Goal: Information Seeking & Learning: Learn about a topic

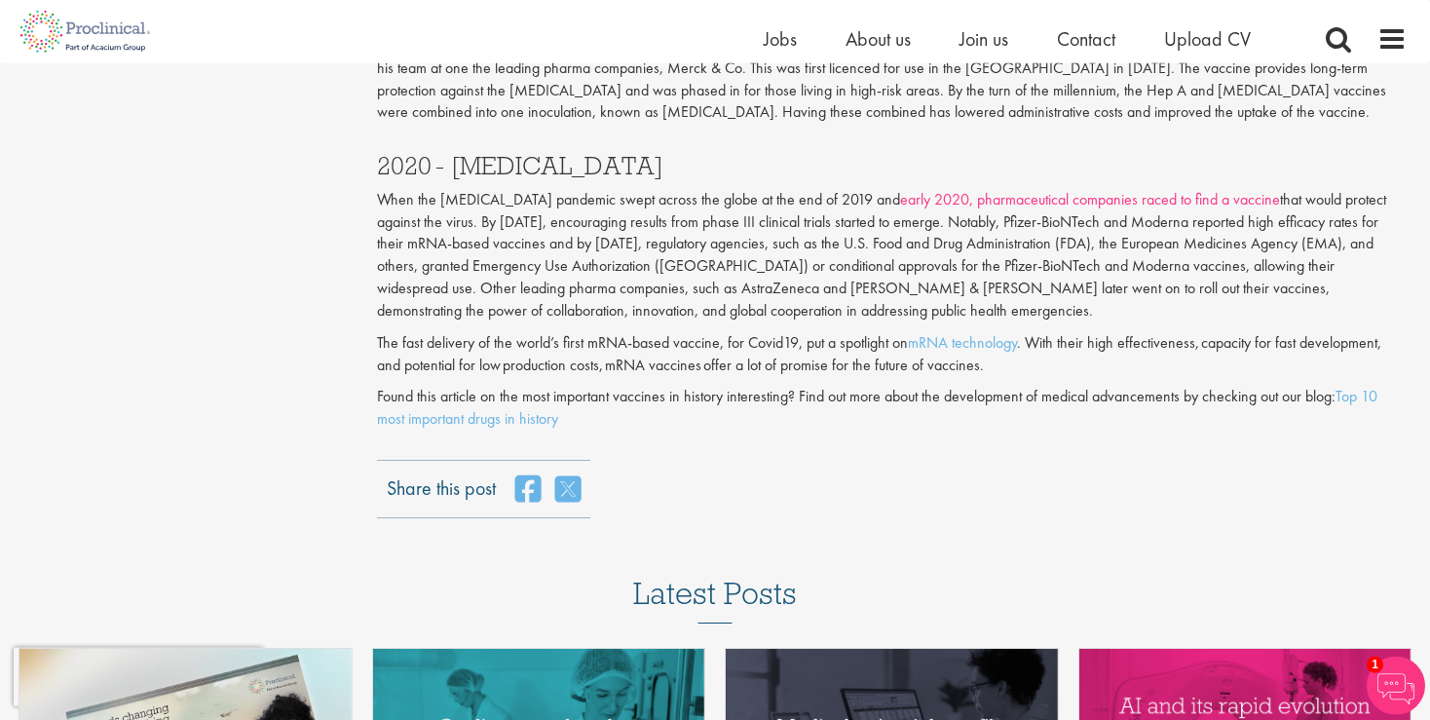
scroll to position [2364, 0]
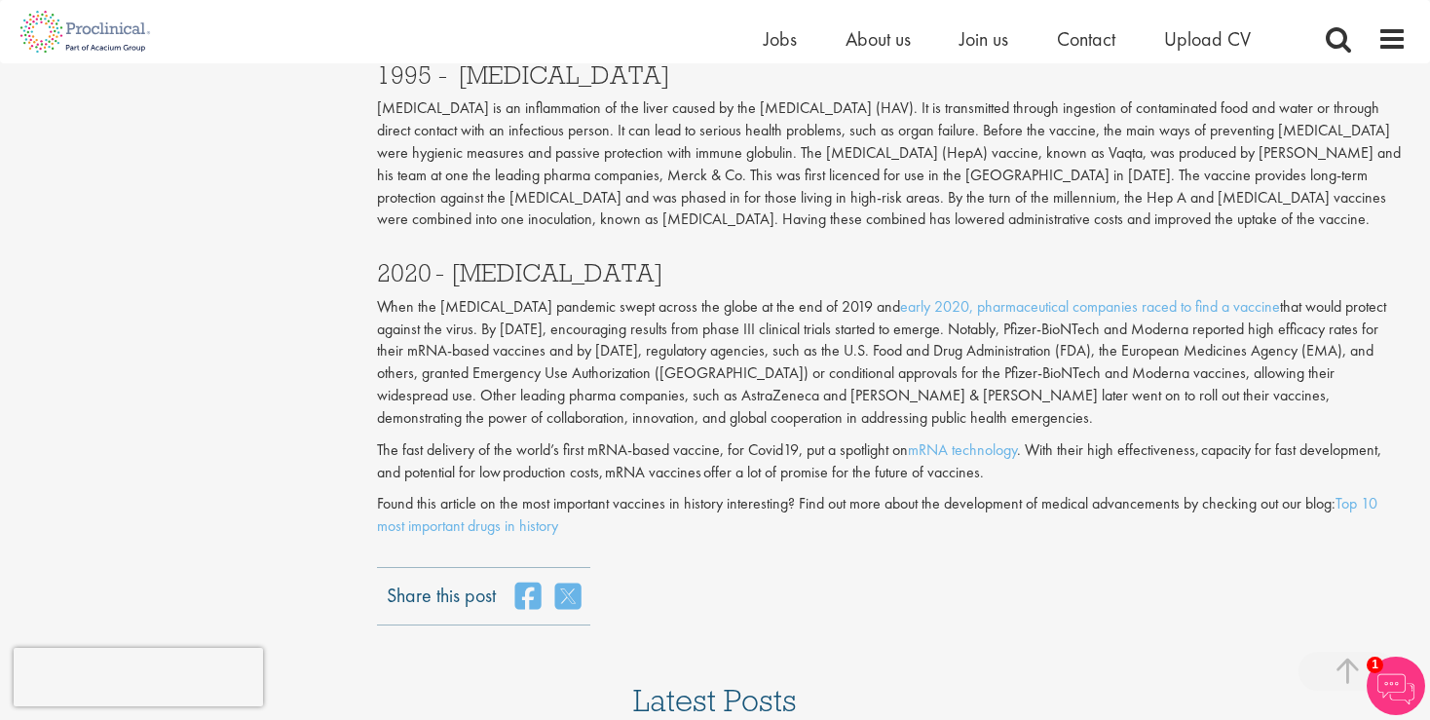
click at [379, 296] on p "When the [MEDICAL_DATA] pandemic swept across the globe at the end of 2019 and …" at bounding box center [892, 362] width 1030 height 133
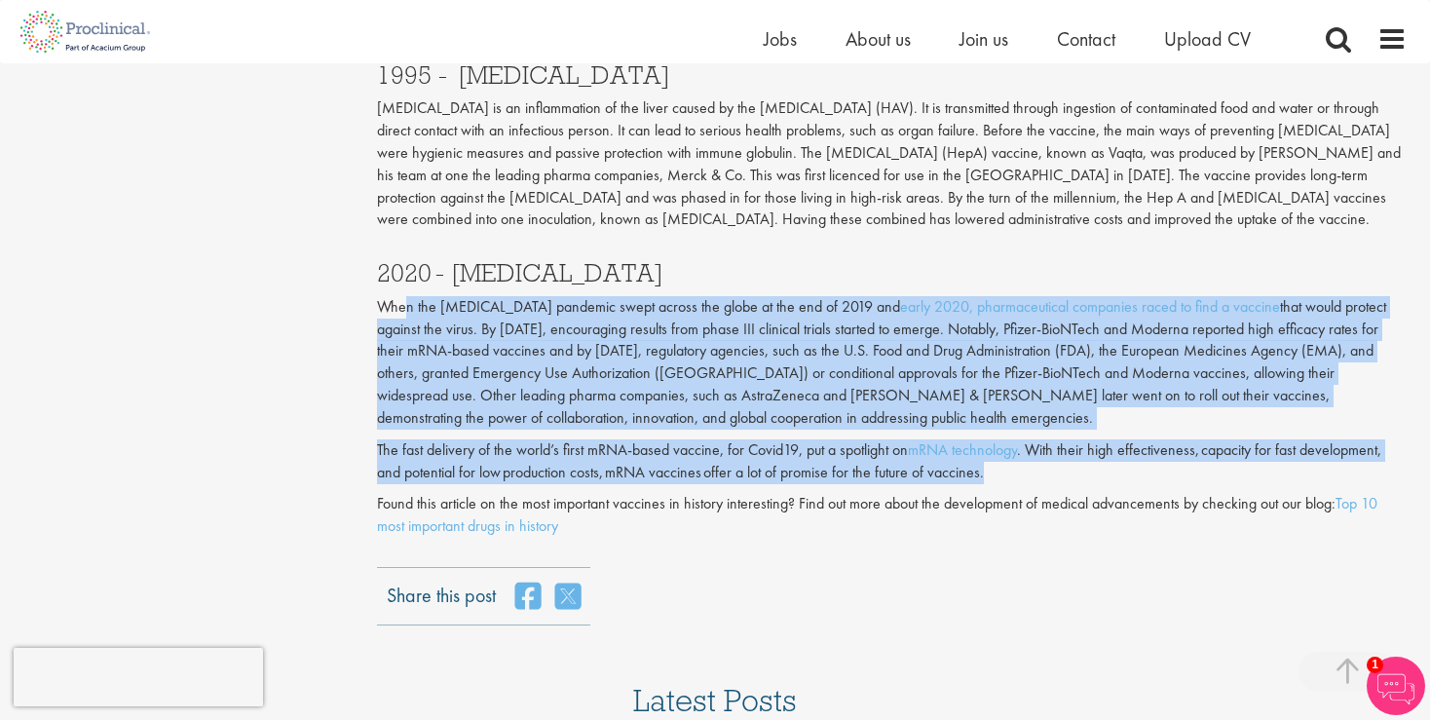
drag, startPoint x: 372, startPoint y: 240, endPoint x: 405, endPoint y: 245, distance: 33.6
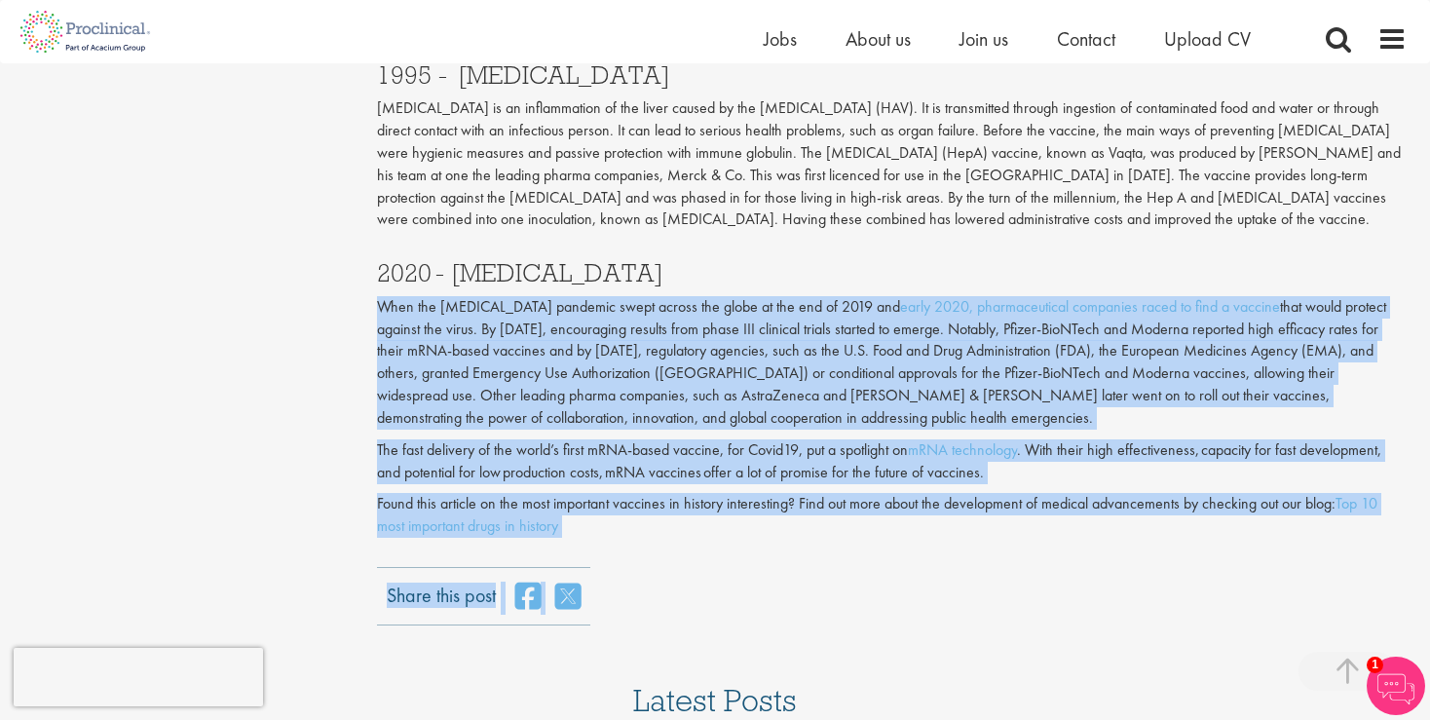
drag, startPoint x: 380, startPoint y: 238, endPoint x: 645, endPoint y: 477, distance: 357.1
click at [652, 491] on div "2020 - [MEDICAL_DATA] When the [MEDICAL_DATA] pandemic swept across the globe a…" at bounding box center [892, 367] width 1030 height 252
copy div "Lore ips Dolor-56 sitametc adipi elitse doe tempo in utl etd ma 9810 ali enima …"
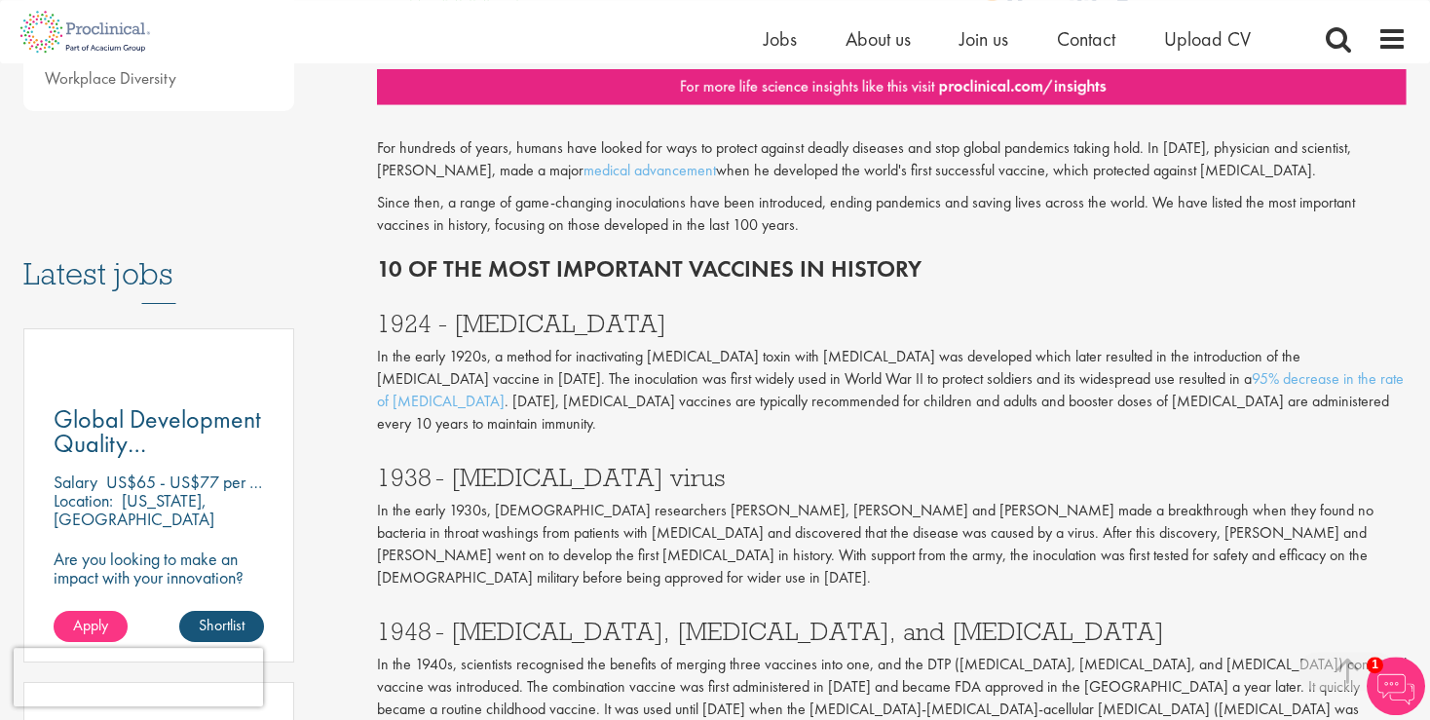
scroll to position [822, 0]
